Goal: Information Seeking & Learning: Learn about a topic

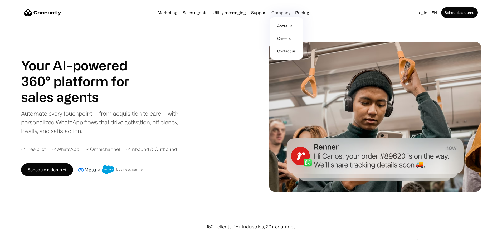
click at [283, 15] on div "Company" at bounding box center [281, 12] width 19 height 7
click at [291, 25] on link "About us" at bounding box center [286, 26] width 29 height 13
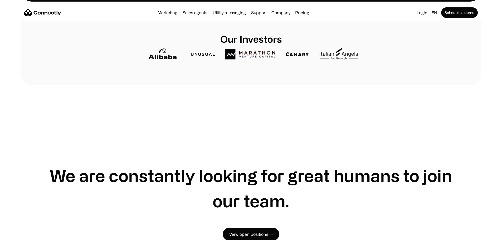
scroll to position [158, 0]
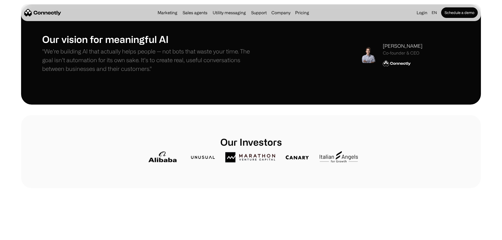
click at [391, 50] on div "Stefanos Loukakos" at bounding box center [403, 45] width 40 height 7
click at [360, 63] on img at bounding box center [368, 54] width 17 height 17
click at [390, 56] on div "Co-founder & CEO" at bounding box center [403, 53] width 40 height 5
